Goal: Check status

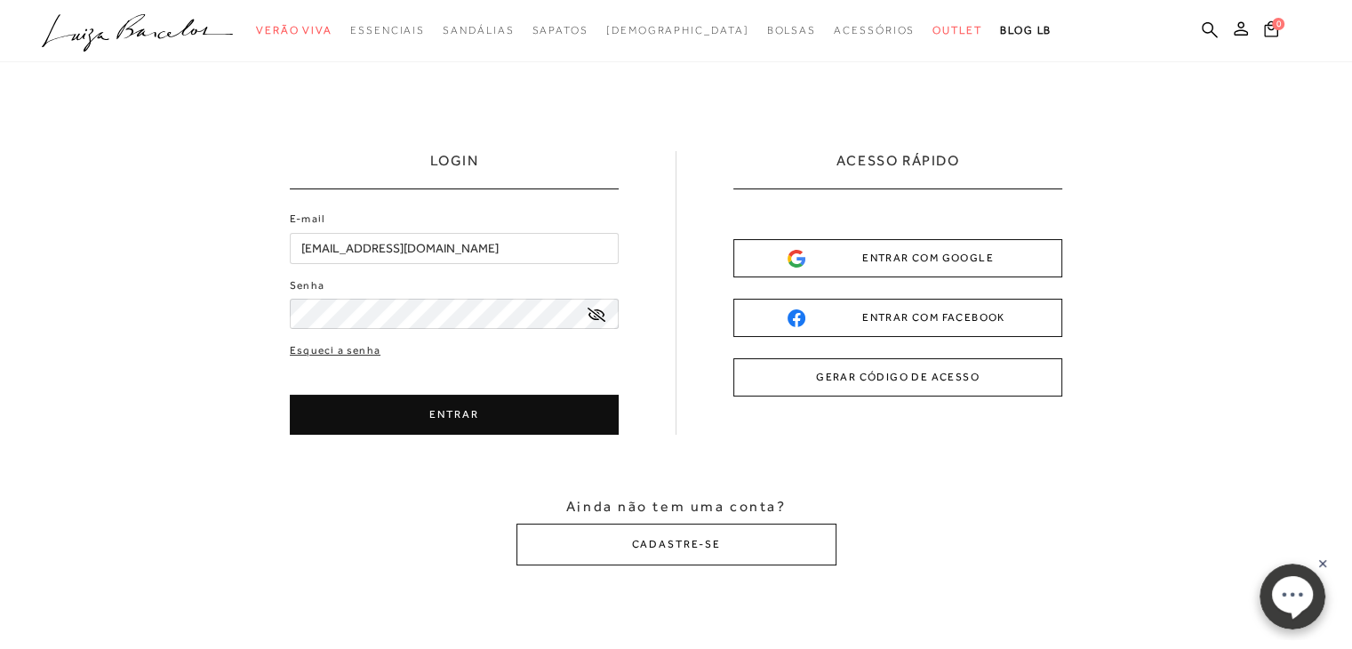
click at [0, 229] on div "LOGIN E-mail [EMAIL_ADDRESS][DOMAIN_NAME] Senha" at bounding box center [676, 358] width 1352 height 592
click at [476, 398] on button "ENTRAR" at bounding box center [454, 415] width 329 height 40
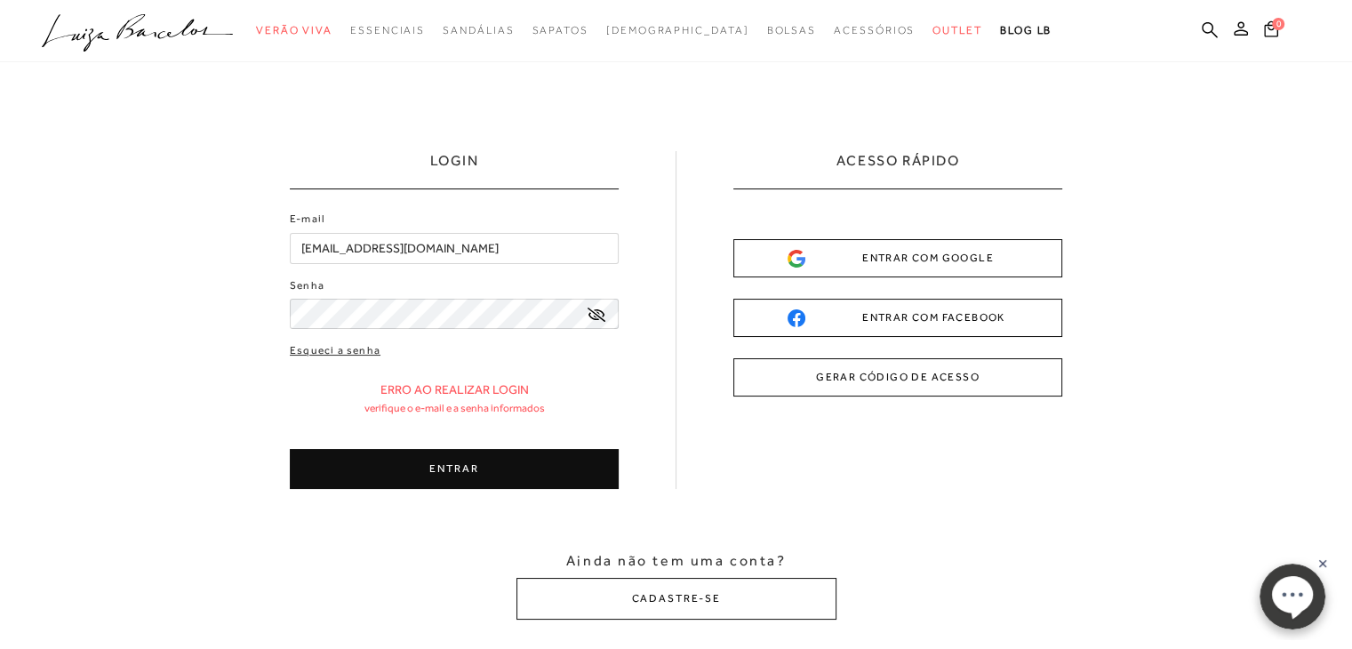
click at [525, 467] on button "ENTRAR" at bounding box center [454, 469] width 329 height 40
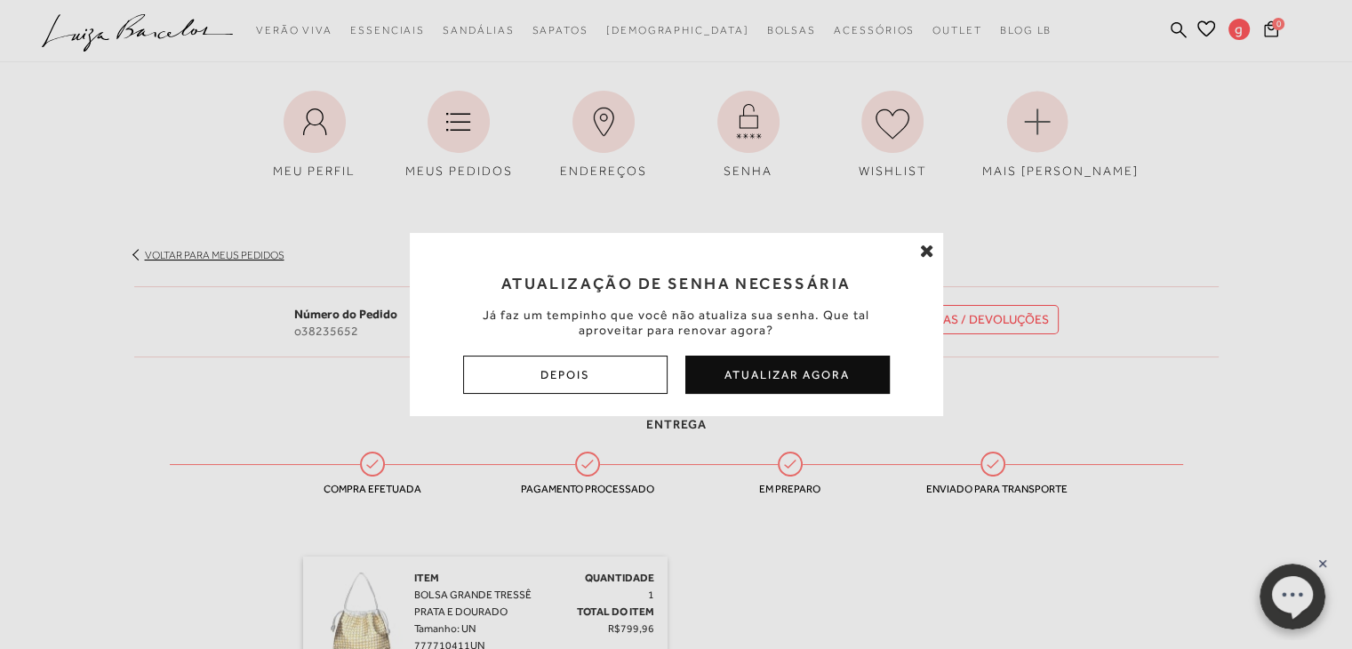
click at [927, 258] on icon at bounding box center [927, 251] width 14 height 18
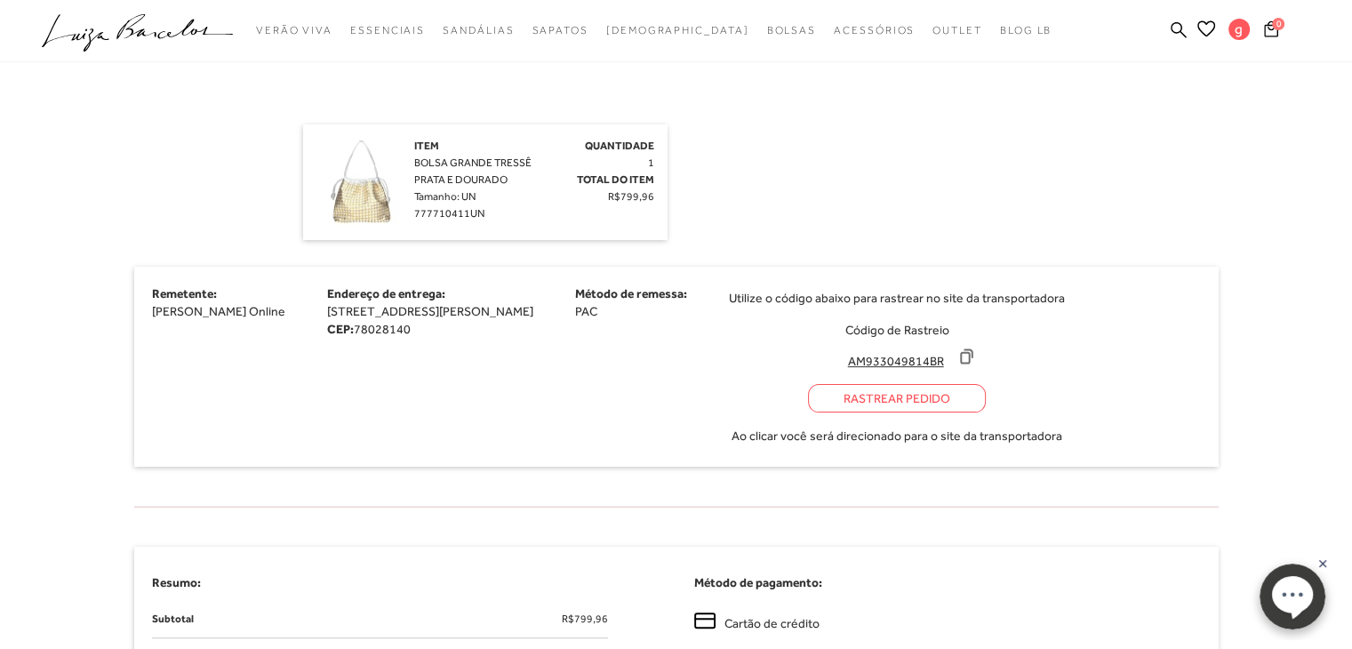
scroll to position [444, 0]
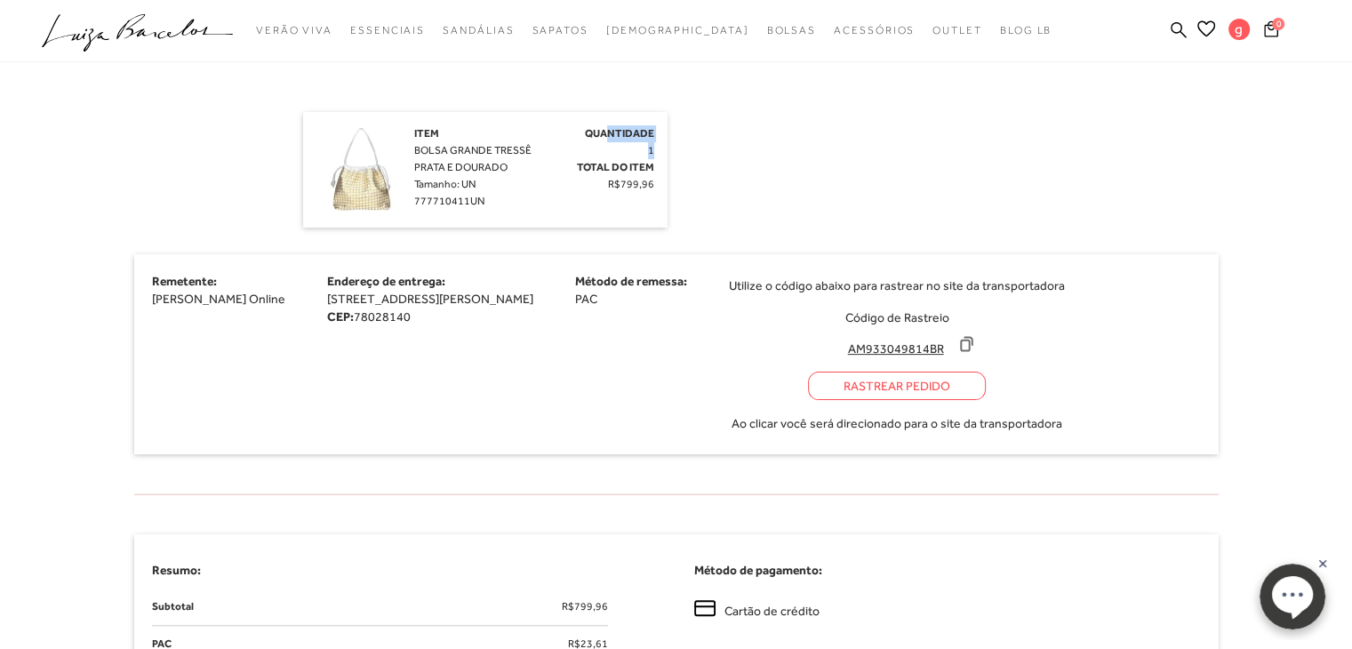
drag, startPoint x: 659, startPoint y: 147, endPoint x: 668, endPoint y: 148, distance: 9.8
click at [668, 148] on div "Item BOLSA GRANDE TRESSÊ PRATA E DOURADO Tamanho: UN 777710411UN Quantidade 1 T…" at bounding box center [676, 170] width 747 height 116
click at [641, 187] on span "R$799,96" at bounding box center [631, 184] width 46 height 12
drag, startPoint x: 442, startPoint y: 136, endPoint x: 491, endPoint y: 142, distance: 49.3
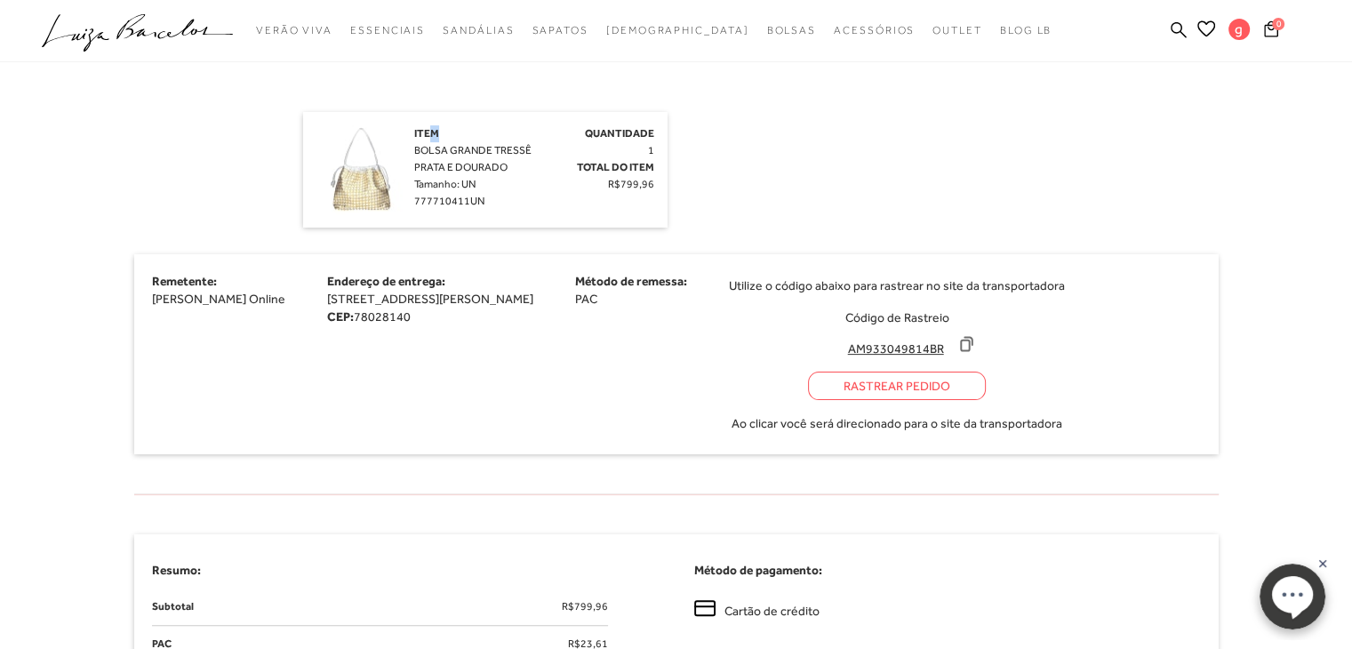
click at [491, 142] on div "Item BOLSA GRANDE TRESSÊ PRATA E DOURADO Tamanho: UN 777710411UN" at bounding box center [477, 167] width 126 height 84
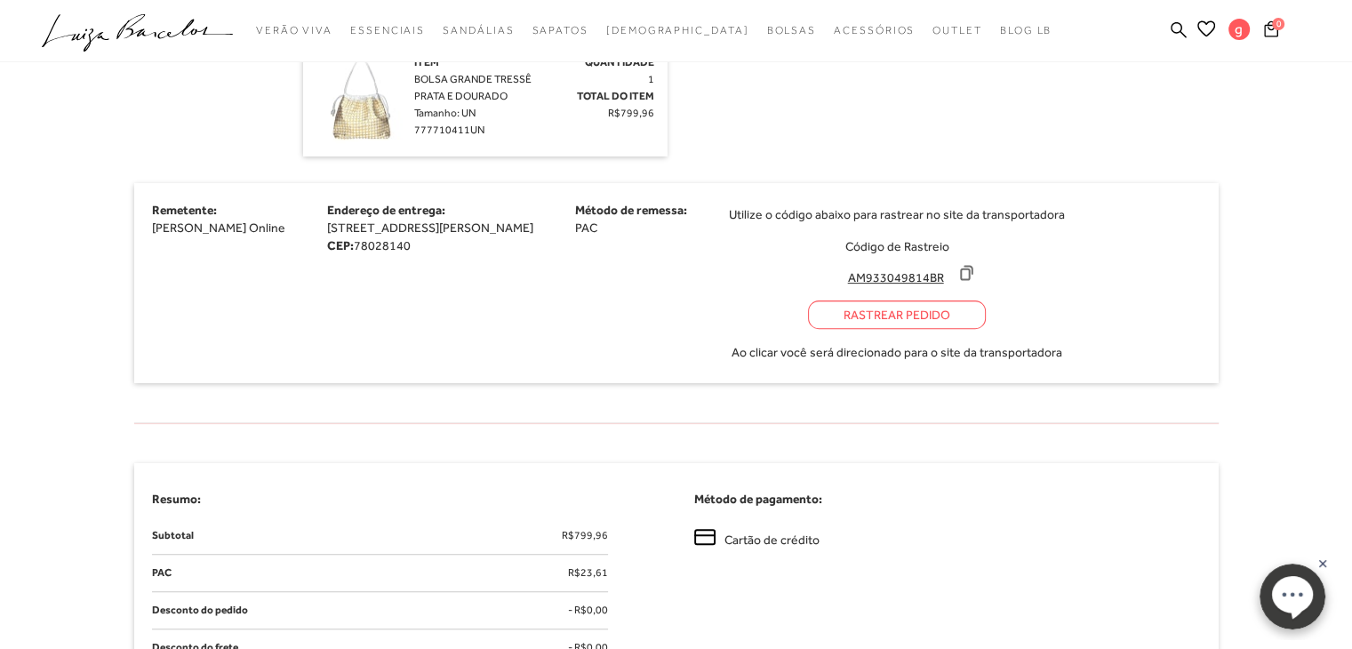
scroll to position [562, 0]
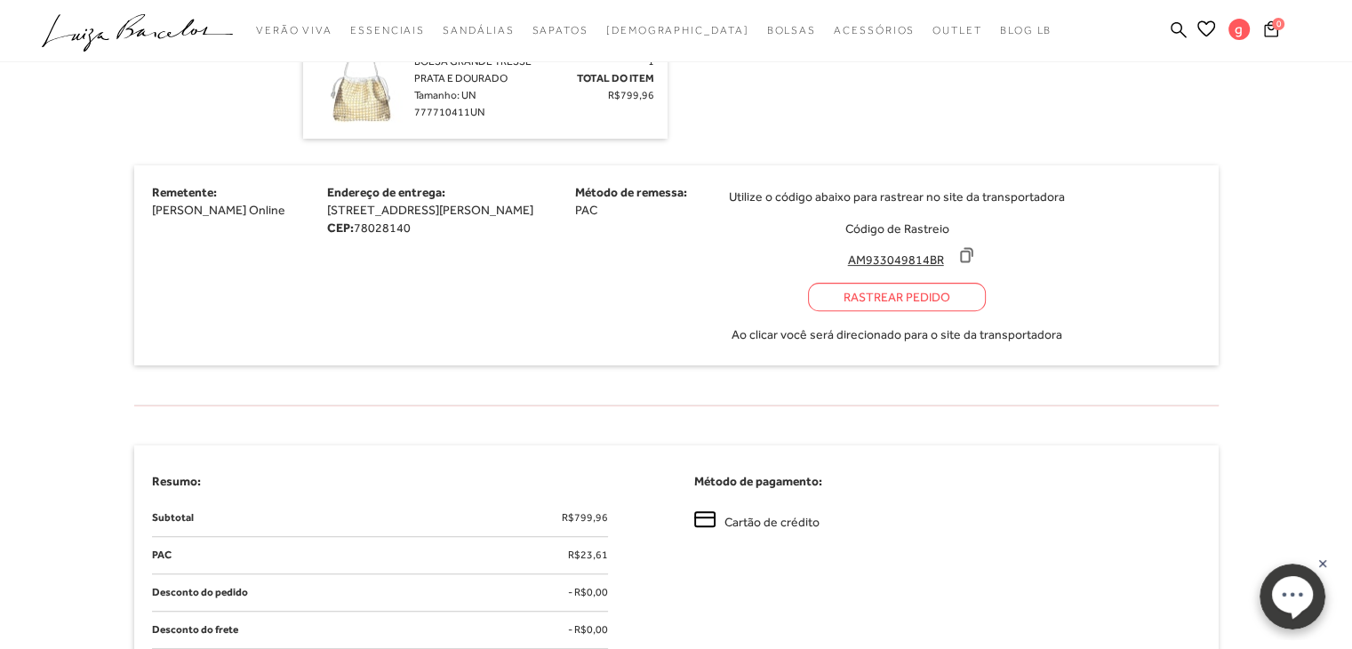
click at [929, 296] on div "Rastrear Pedido" at bounding box center [897, 297] width 178 height 28
click at [975, 257] on icon at bounding box center [966, 255] width 18 height 18
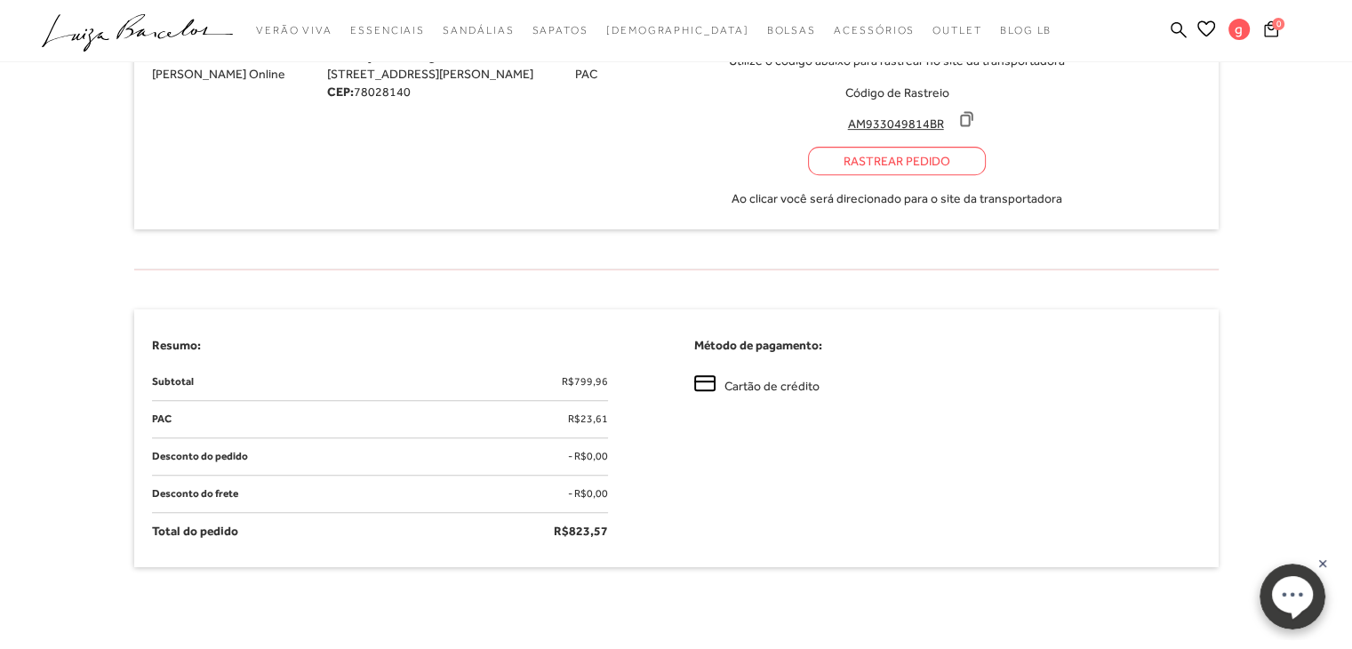
scroll to position [636, 0]
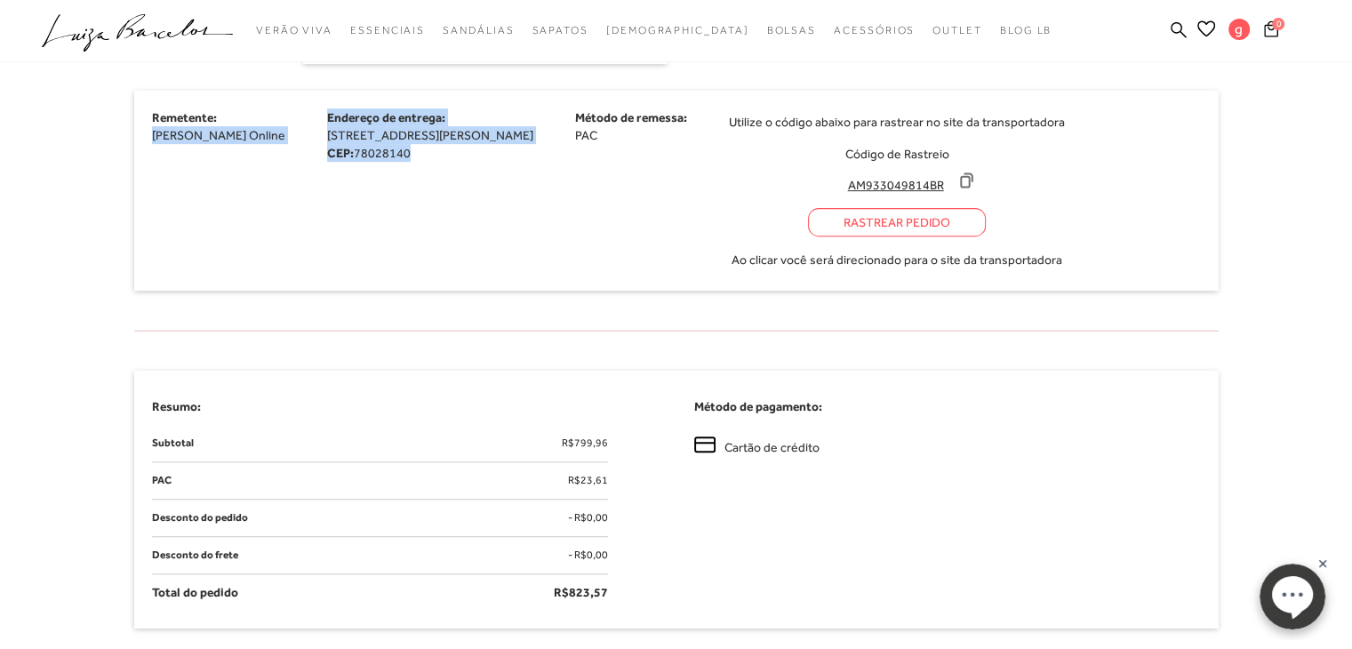
drag, startPoint x: 277, startPoint y: 139, endPoint x: 427, endPoint y: 153, distance: 150.0
click at [427, 153] on div "Remetente: [PERSON_NAME] Online Endereço de entrega: [STREET_ADDRESS][PERSON_NA…" at bounding box center [676, 191] width 1085 height 200
click at [427, 153] on div "Endereço de entrega: [STREET_ADDRESS][PERSON_NAME] CEP: 78028140" at bounding box center [430, 134] width 206 height 53
drag, startPoint x: 305, startPoint y: 130, endPoint x: 484, endPoint y: 164, distance: 182.7
click at [484, 164] on div "Remetente: [PERSON_NAME] Online Endereço de entrega: [STREET_ADDRESS][PERSON_NA…" at bounding box center [676, 191] width 1085 height 200
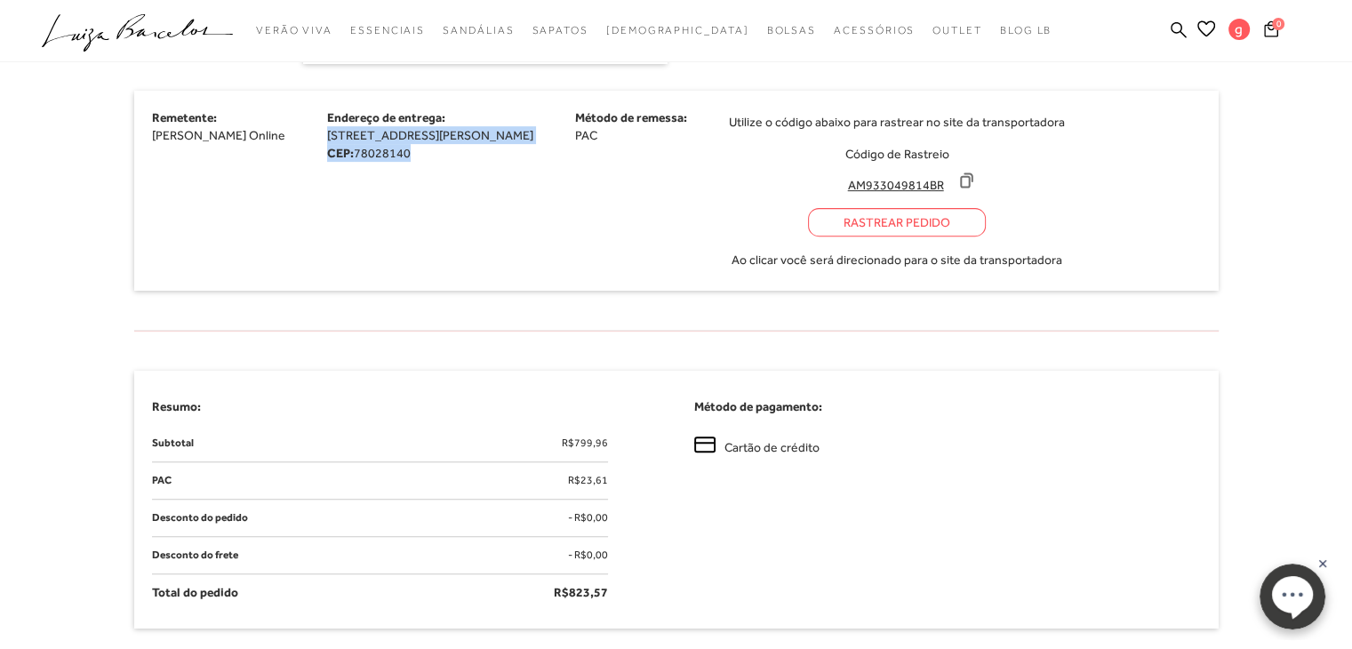
click at [484, 164] on div "Remetente: [PERSON_NAME] Online Endereço de entrega: [STREET_ADDRESS][PERSON_NA…" at bounding box center [676, 191] width 1085 height 200
